Goal: Find specific page/section: Find specific page/section

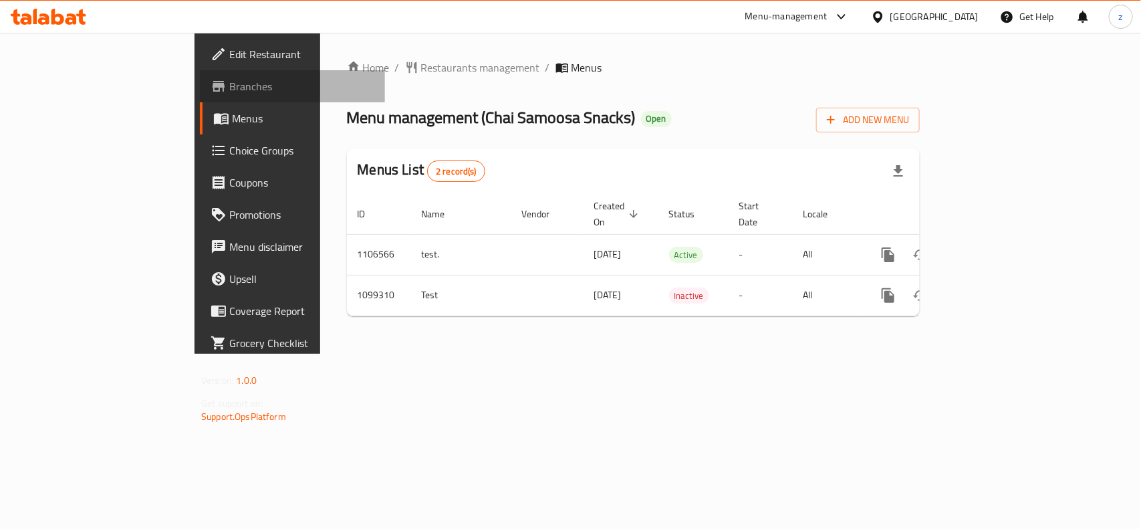
click at [229, 89] on span "Branches" at bounding box center [301, 86] width 145 height 16
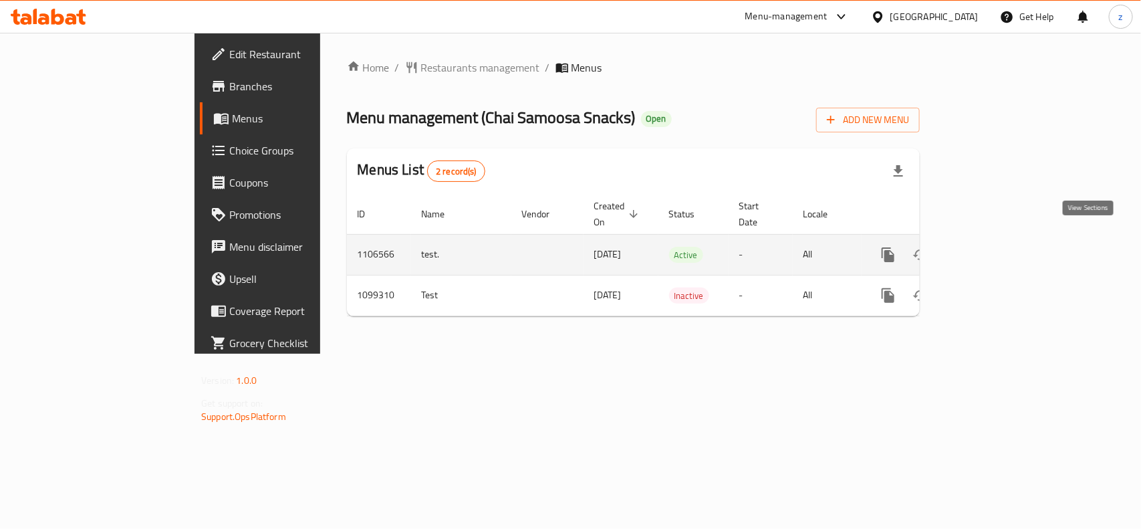
click at [993, 247] on icon "enhanced table" at bounding box center [984, 255] width 16 height 16
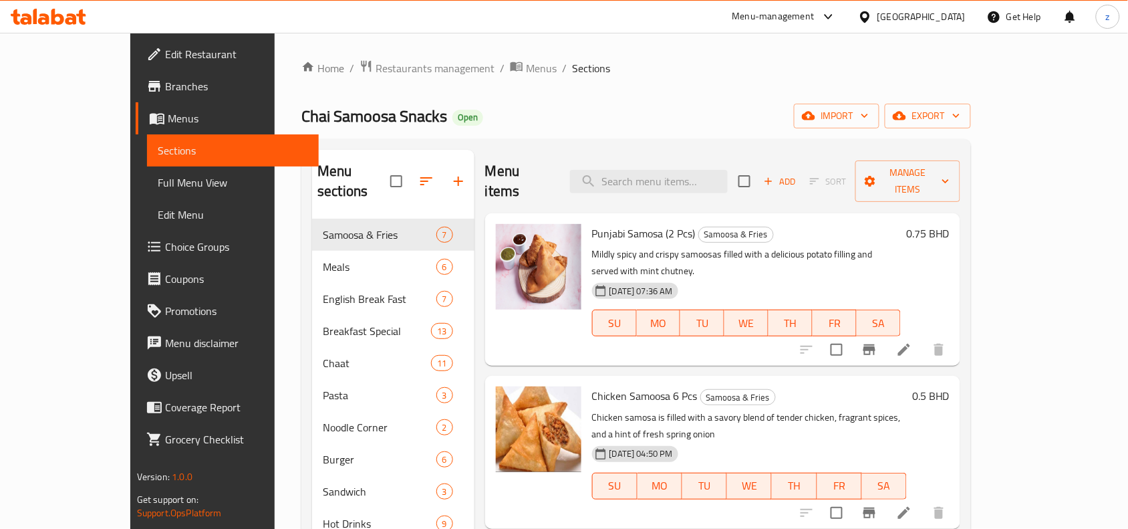
click at [158, 184] on span "Full Menu View" at bounding box center [233, 182] width 150 height 16
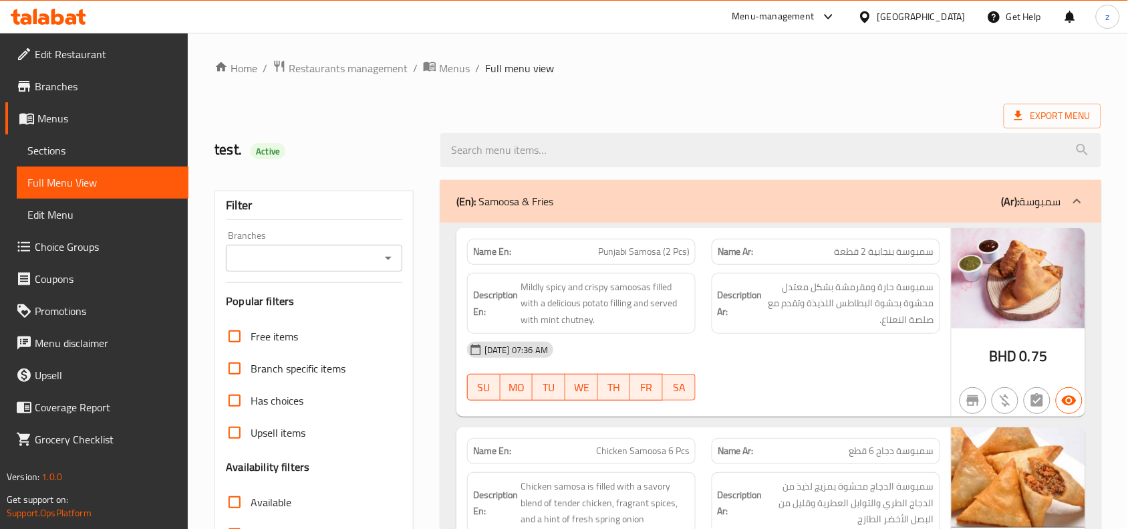
click at [62, 129] on link "Menus" at bounding box center [96, 118] width 183 height 32
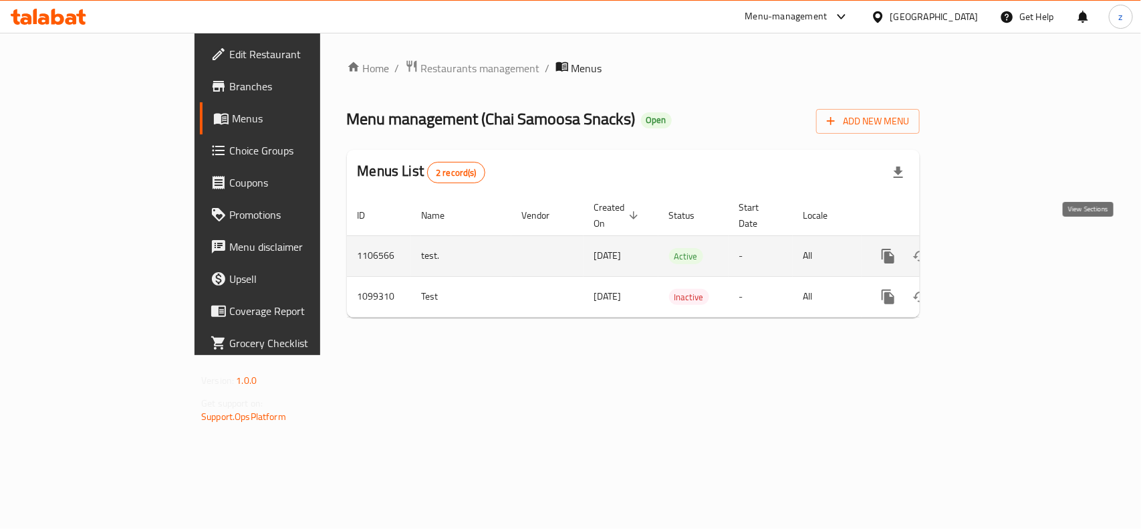
click at [1001, 251] on link "enhanced table" at bounding box center [984, 256] width 32 height 32
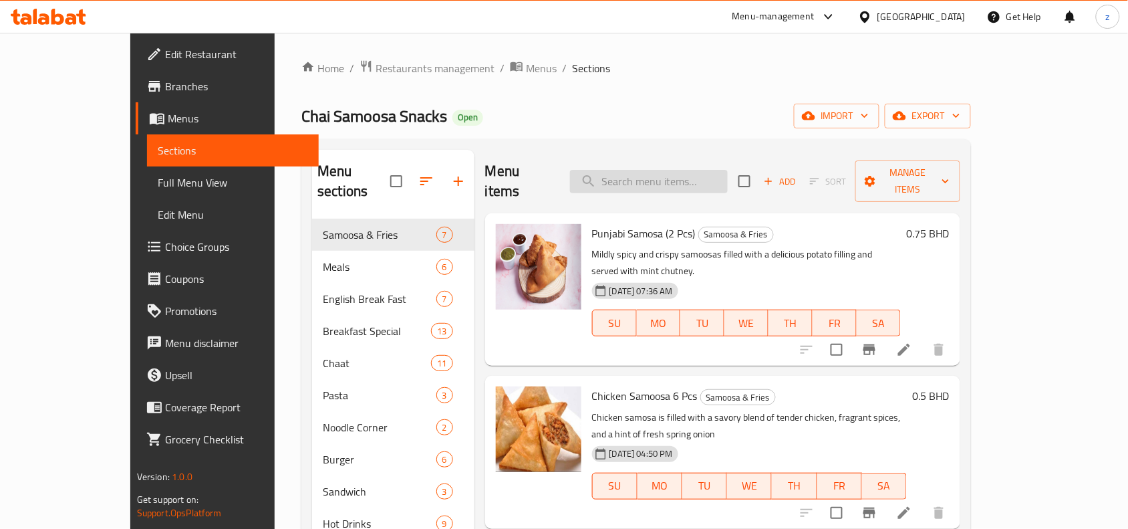
click at [659, 175] on input "search" at bounding box center [649, 181] width 158 height 23
